Goal: Transaction & Acquisition: Purchase product/service

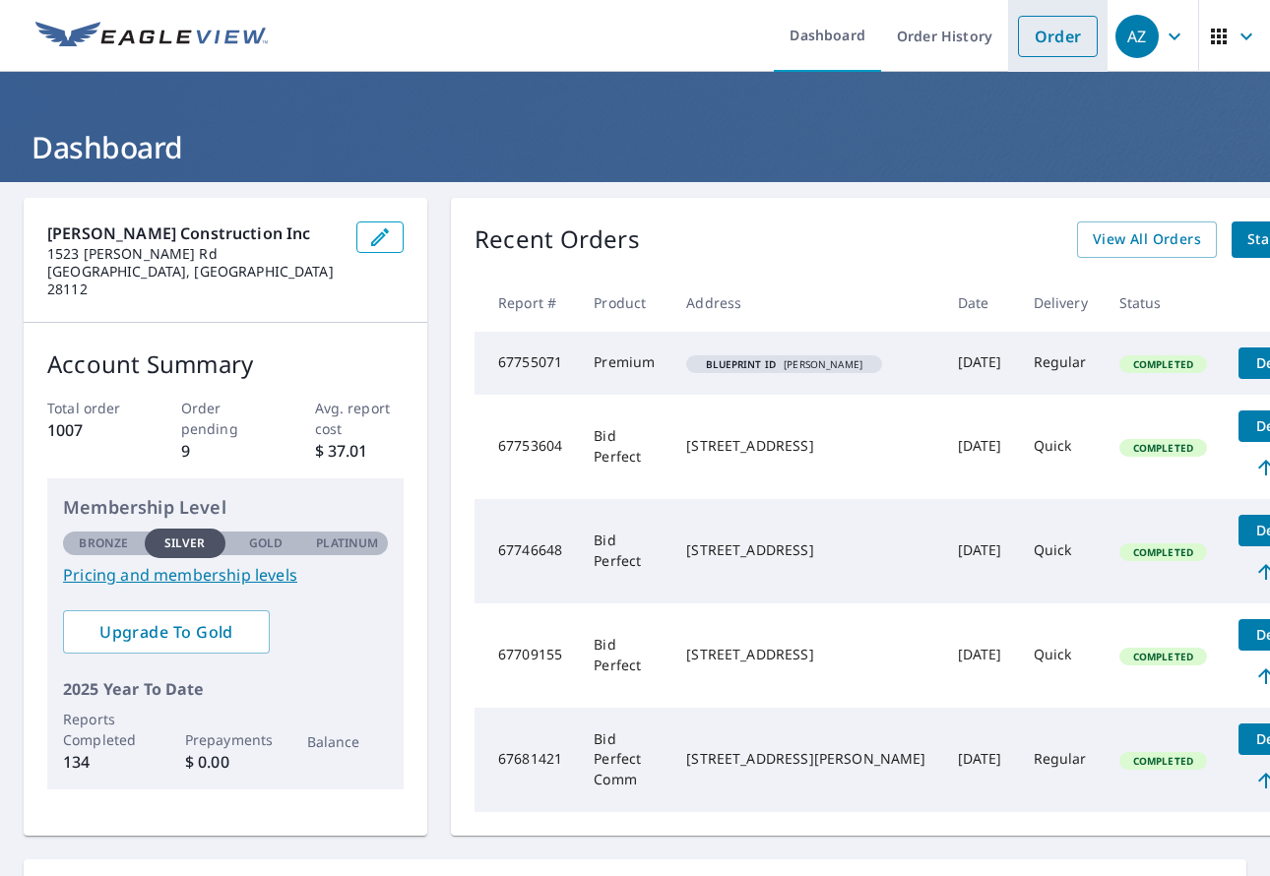
click at [1061, 31] on link "Order" at bounding box center [1058, 36] width 80 height 41
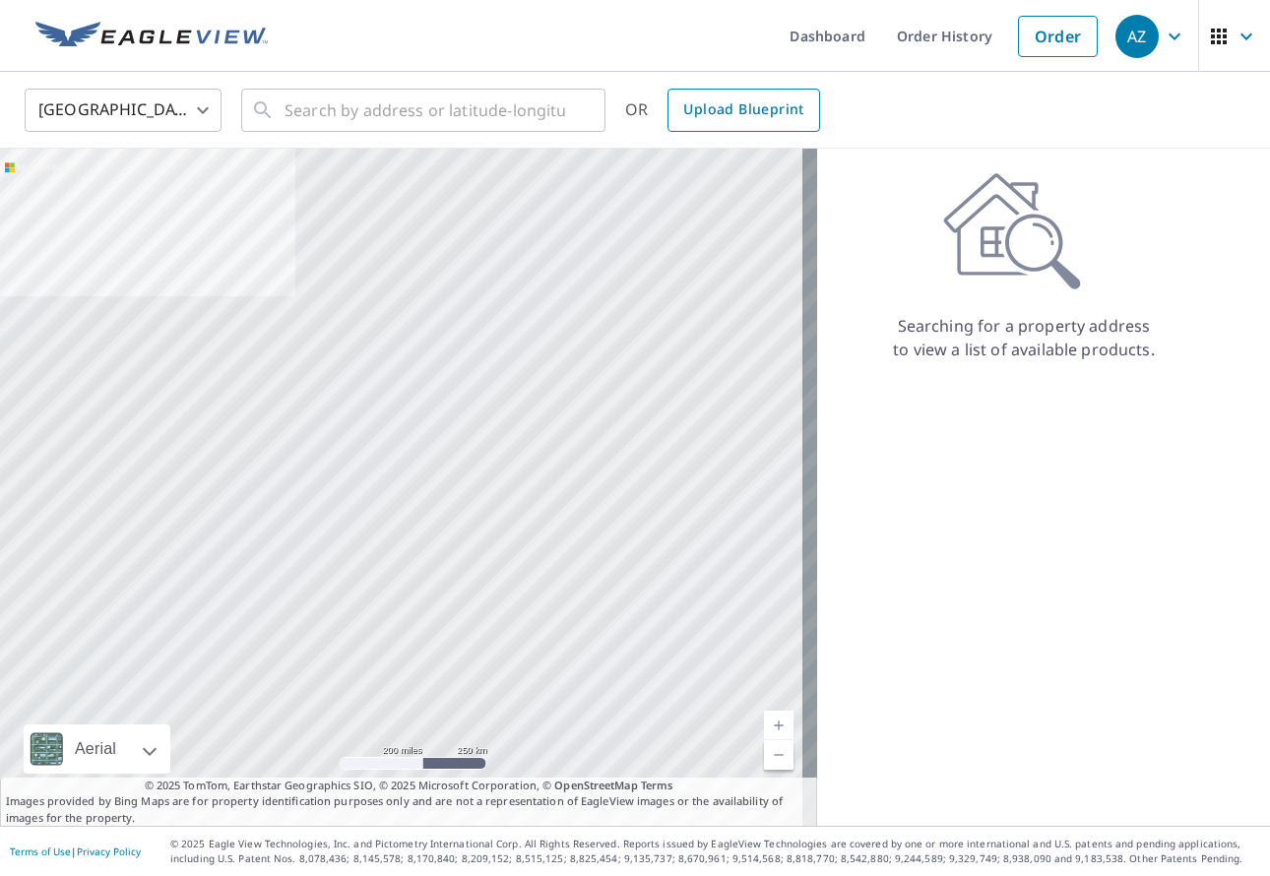
click at [713, 96] on link "Upload Blueprint" at bounding box center [743, 110] width 152 height 43
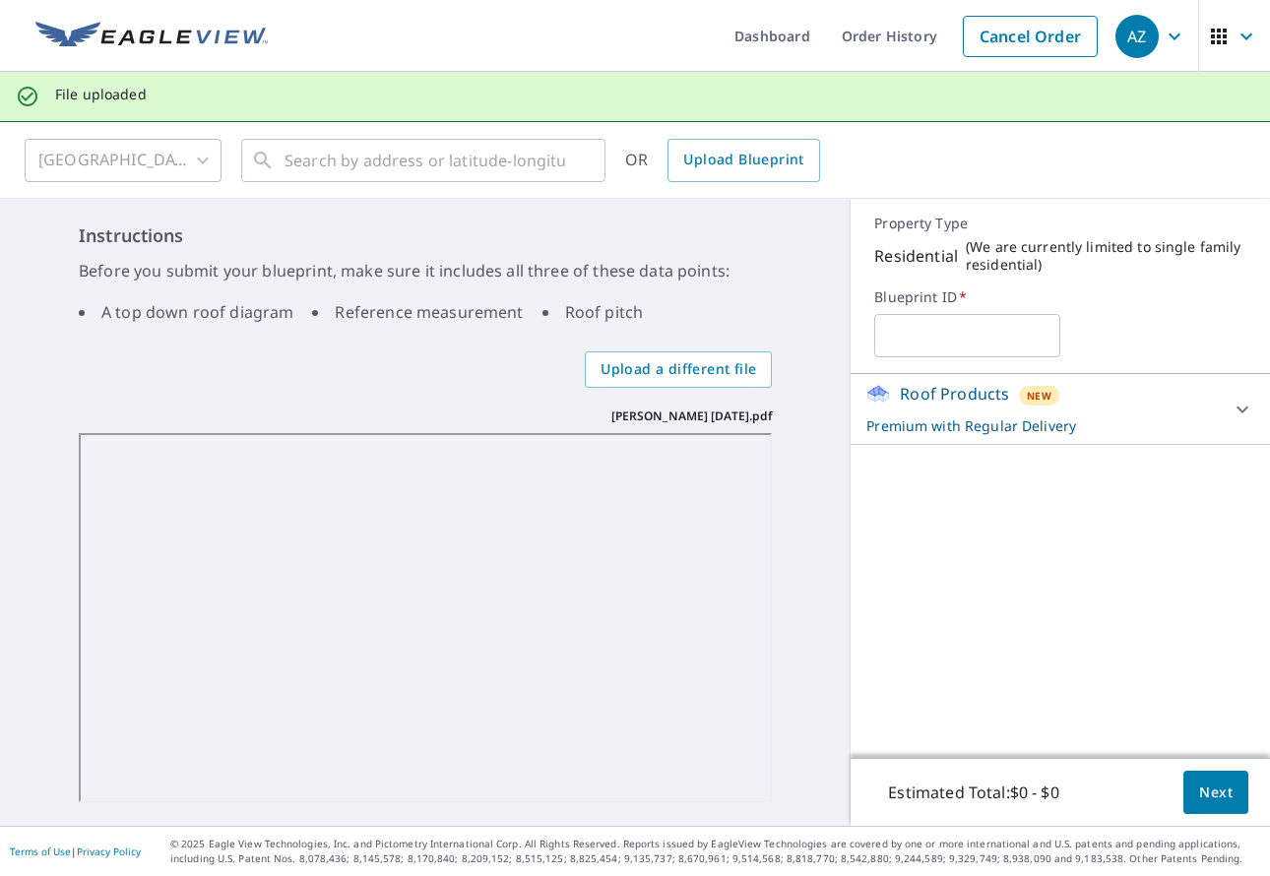
click at [898, 328] on input "text" at bounding box center [967, 335] width 186 height 55
paste input "[PERSON_NAME] [DATE]"
type input "[PERSON_NAME] [DATE]"
click at [1212, 793] on span "Next" at bounding box center [1215, 793] width 33 height 25
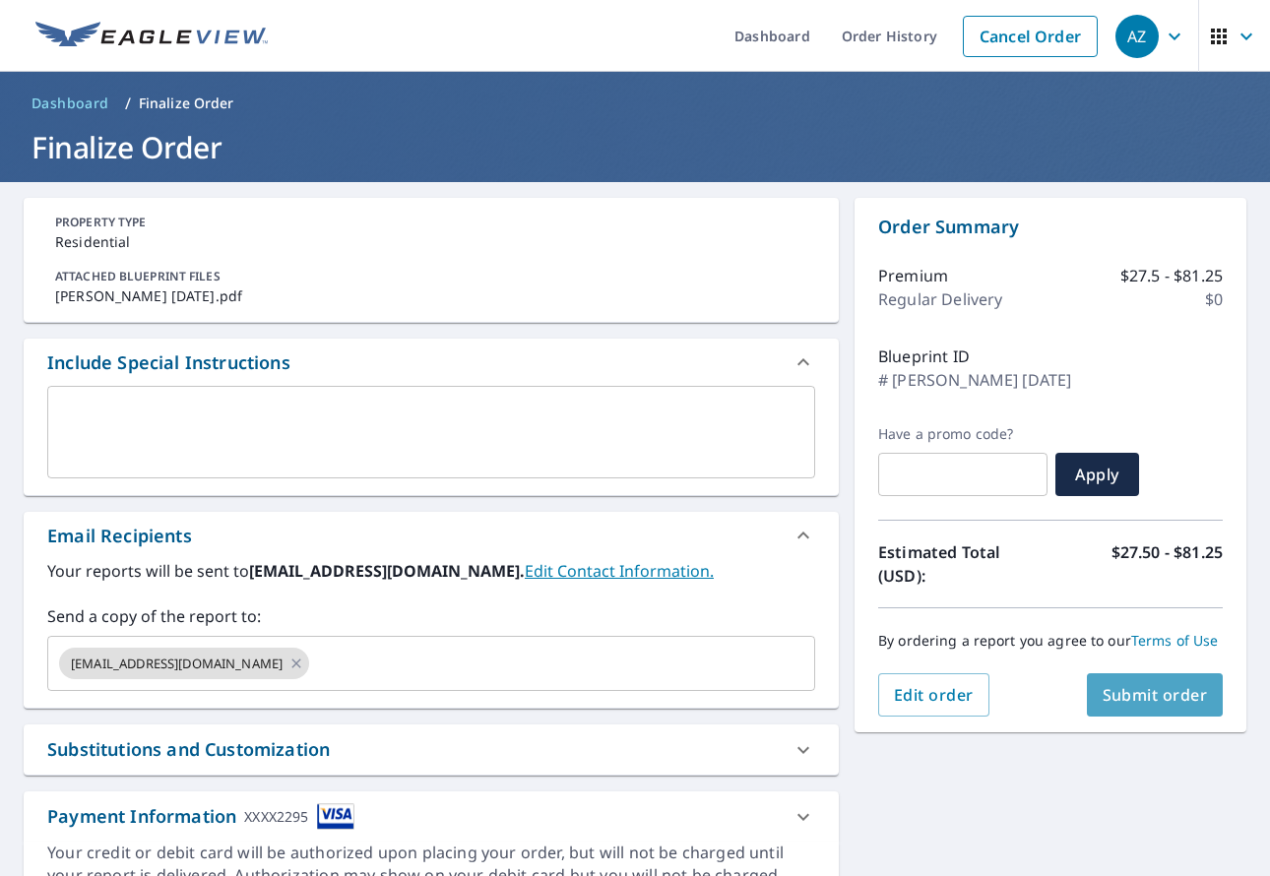
click at [1137, 693] on span "Submit order" at bounding box center [1154, 695] width 105 height 22
